Goal: Transaction & Acquisition: Subscribe to service/newsletter

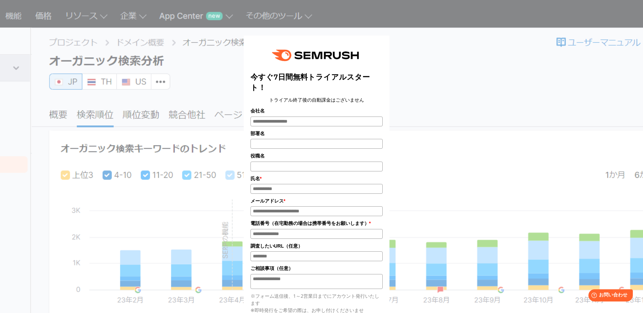
click at [415, 97] on div "今すぐ7日間無料トライアルスタート！ トライアル終了後の自動課金はございません 会社名 部署名 * * *" at bounding box center [321, 226] width 339 height 398
